Goal: Find specific page/section: Find specific page/section

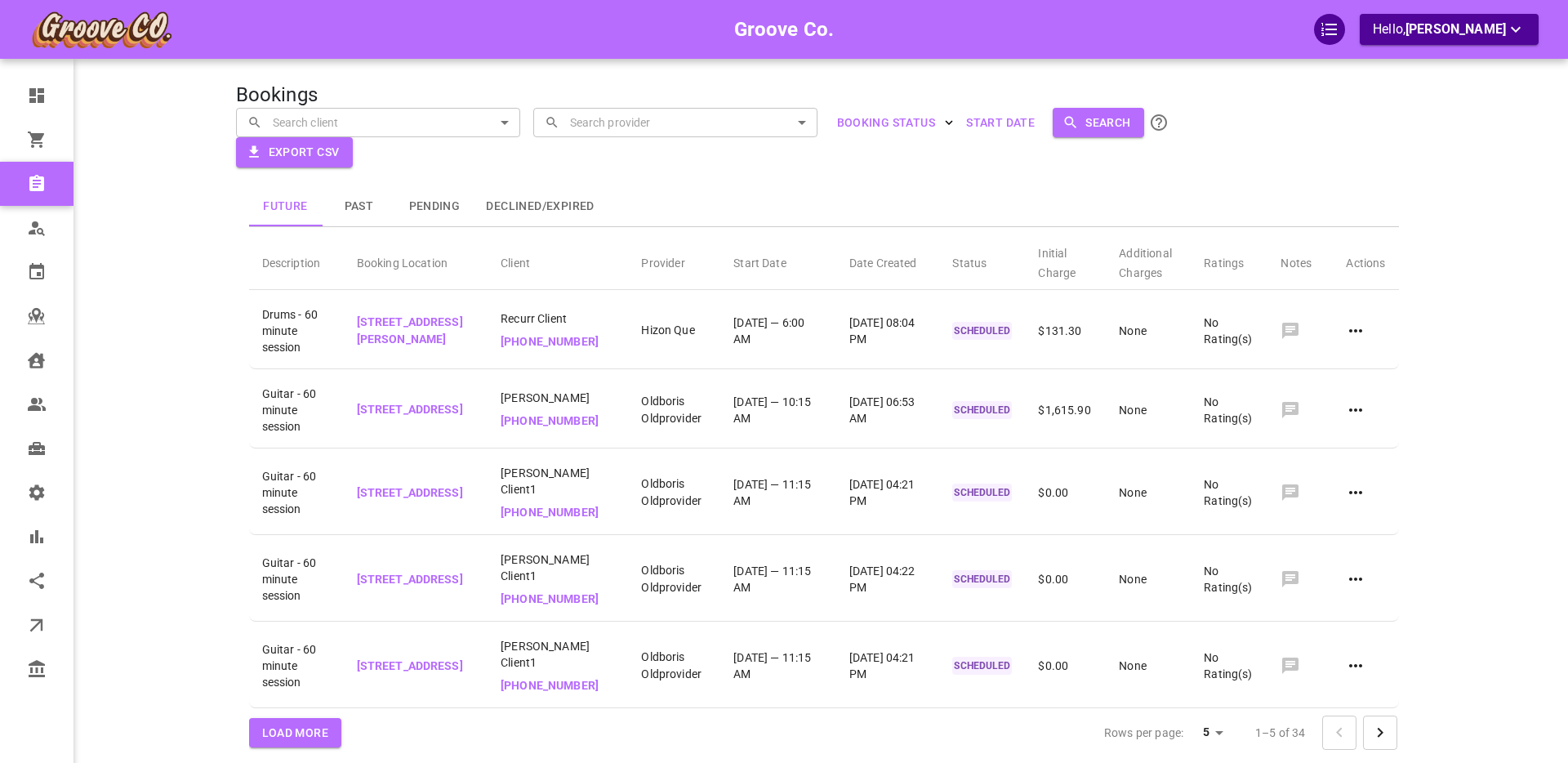
click at [153, 257] on div "Groove Co. Hello, [PERSON_NAME]" at bounding box center [173, 412] width 128 height 776
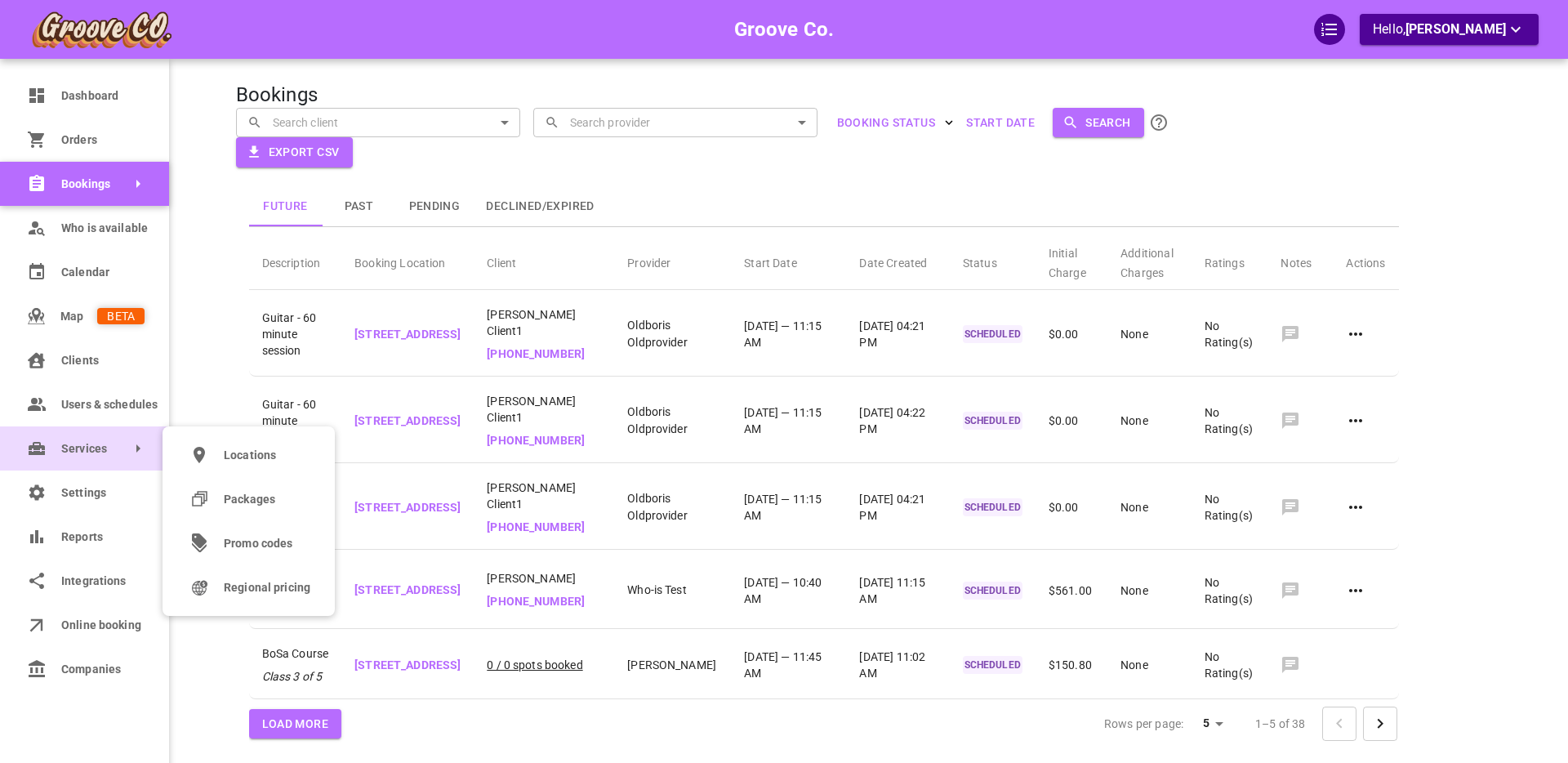
click at [61, 446] on span "Services" at bounding box center [61, 449] width 0 height 17
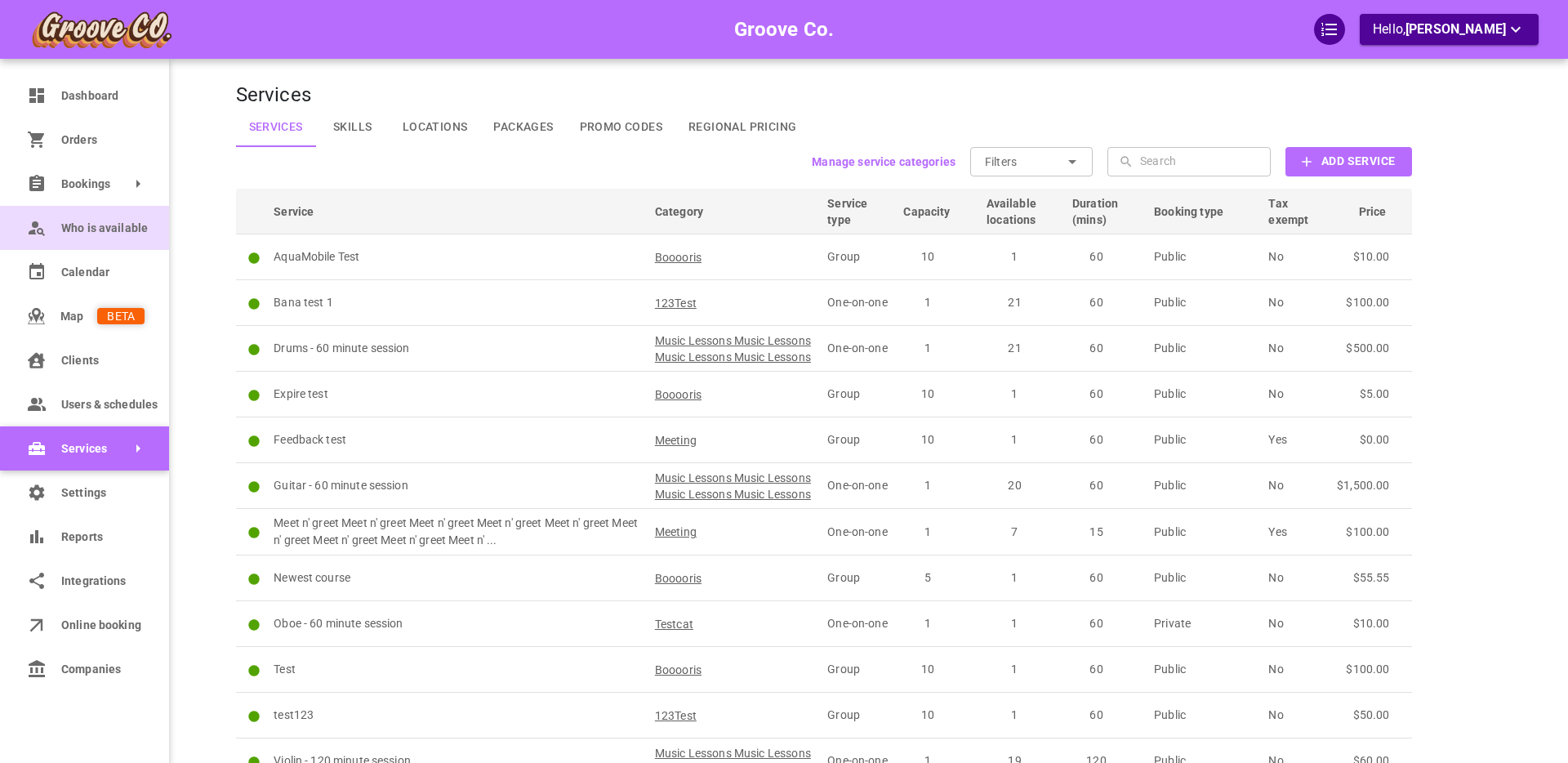
click at [42, 228] on icon at bounding box center [37, 232] width 16 height 8
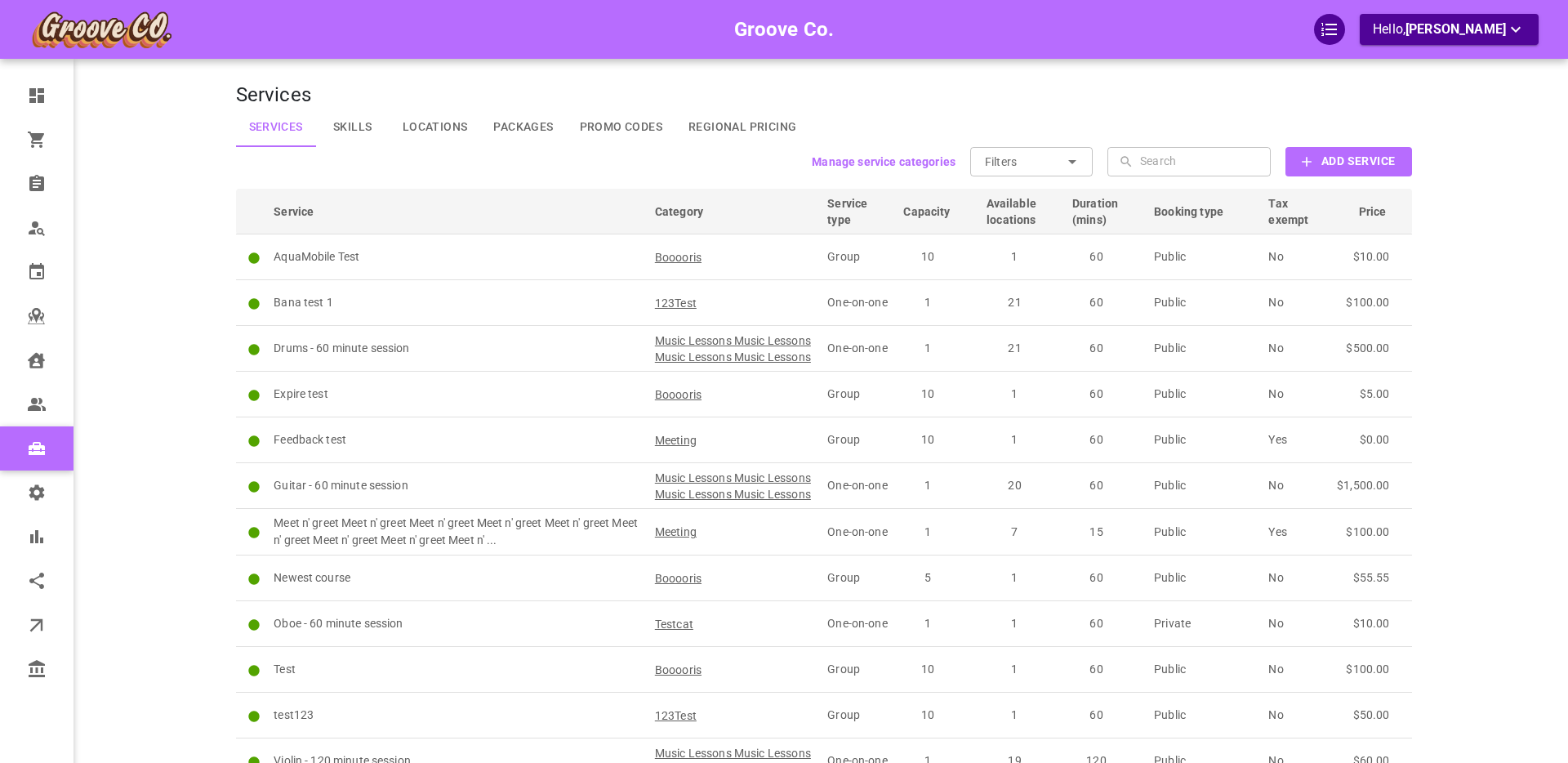
click at [146, 279] on div "Groove Co. Hello, [PERSON_NAME]" at bounding box center [173, 461] width 128 height 874
